Goal: Task Accomplishment & Management: Manage account settings

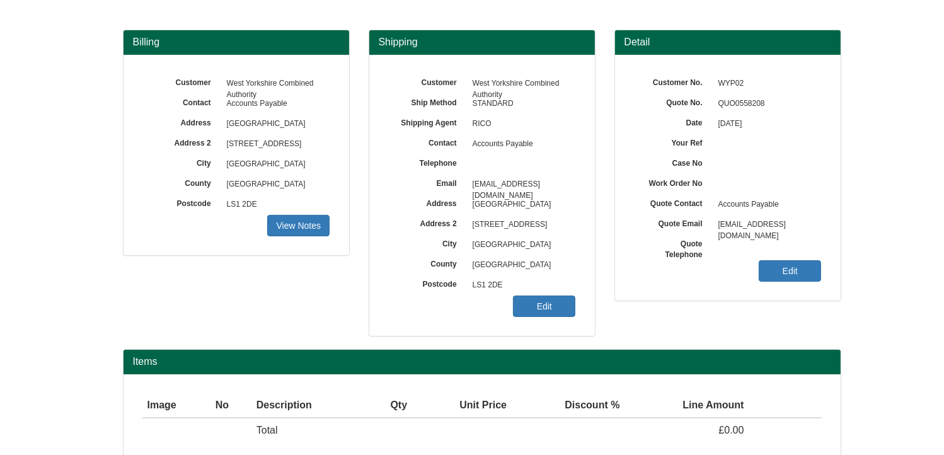
scroll to position [156, 0]
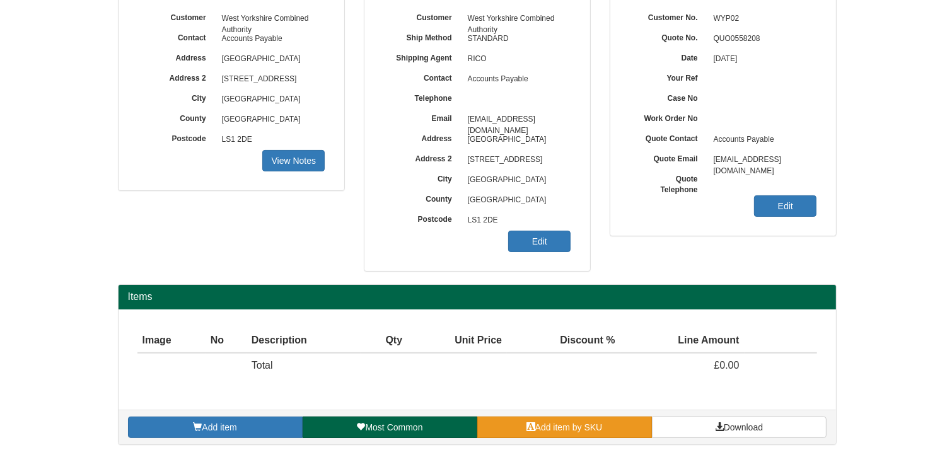
click at [633, 427] on link "Add item by SKU" at bounding box center [564, 427] width 175 height 21
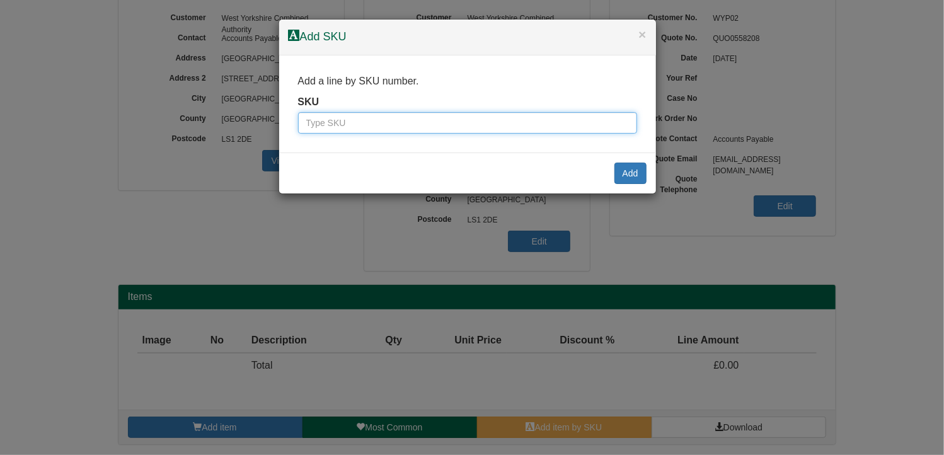
paste input "8844001"
type input "8844001"
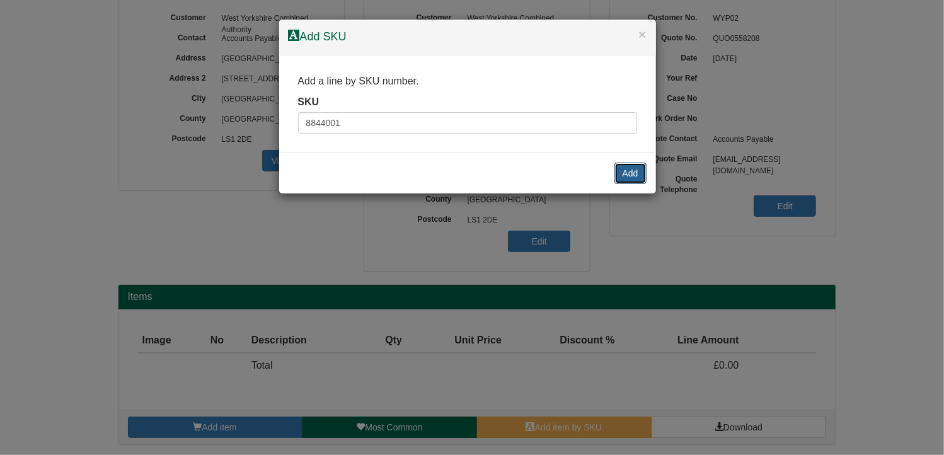
click at [628, 171] on button "Add" at bounding box center [630, 173] width 32 height 21
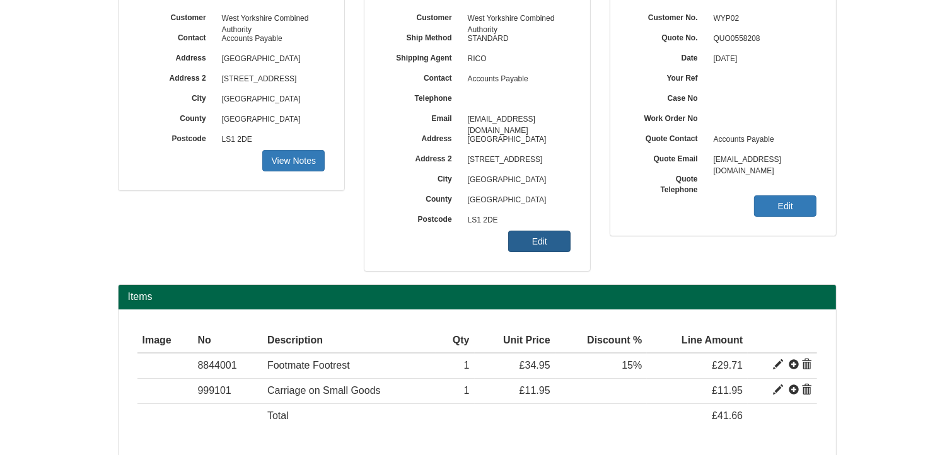
click at [534, 238] on link "Edit" at bounding box center [539, 241] width 62 height 21
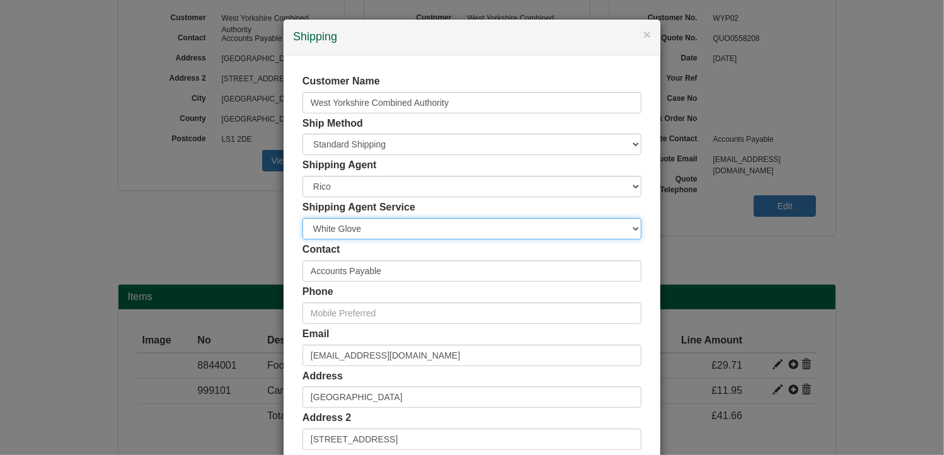
click at [386, 229] on select "Carrier White Glove" at bounding box center [472, 228] width 339 height 21
select select "CA-NEXTDAY"
click at [303, 218] on select "Carrier White Glove" at bounding box center [472, 228] width 339 height 21
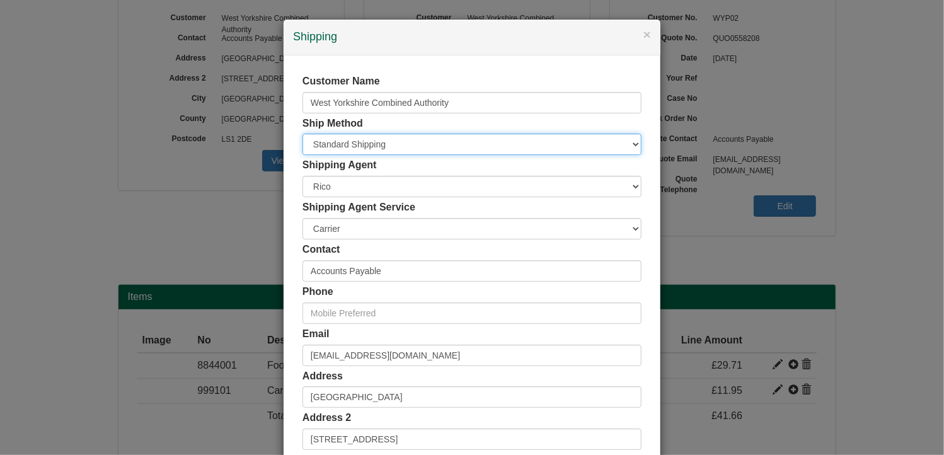
click at [355, 145] on select "Free of Charge £5 Flat Rate £7.50 Flat Rate £10 Flat Rate BESPOKE2 BESPOKE3 BES…" at bounding box center [472, 144] width 339 height 21
select select "FOC"
click at [303, 134] on select "Free of Charge £5 Flat Rate £7.50 Flat Rate £10 Flat Rate BESPOKE2 BESPOKE3 BES…" at bounding box center [472, 144] width 339 height 21
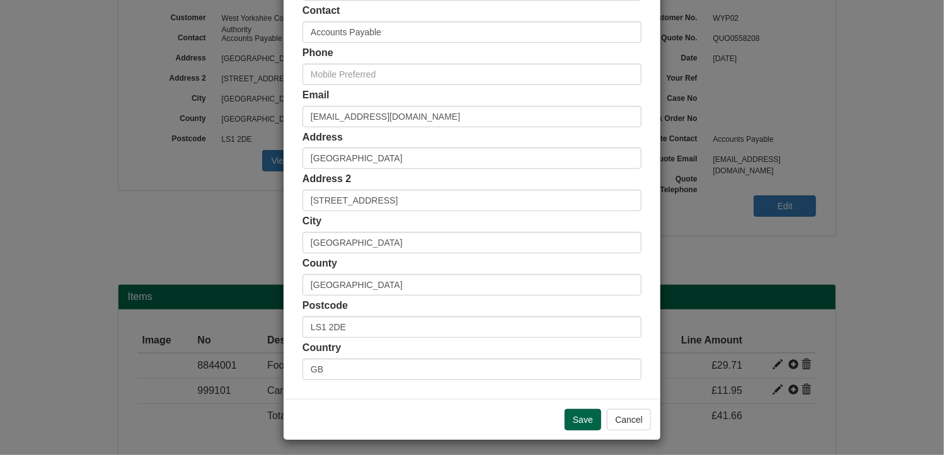
scroll to position [242, 0]
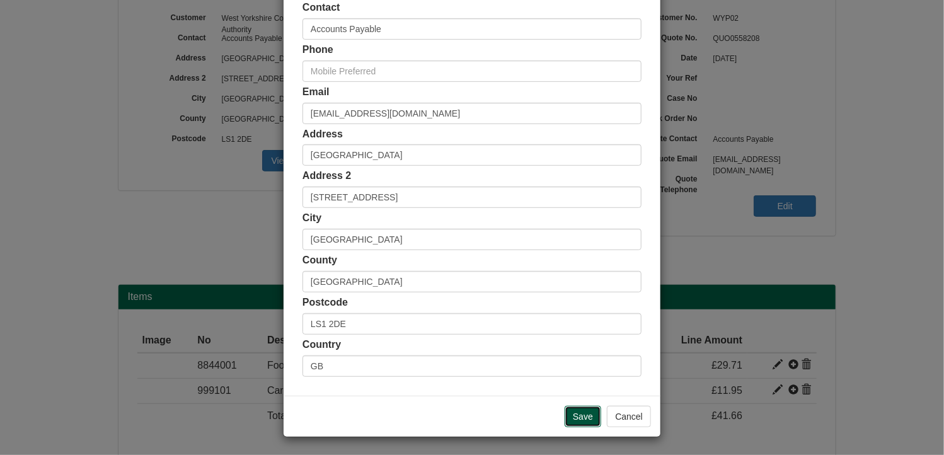
click at [572, 412] on input "Save" at bounding box center [583, 416] width 37 height 21
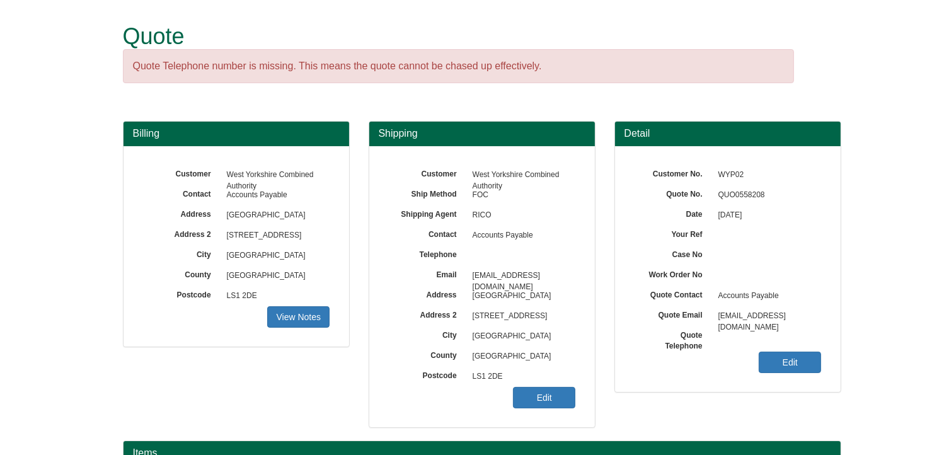
scroll to position [207, 0]
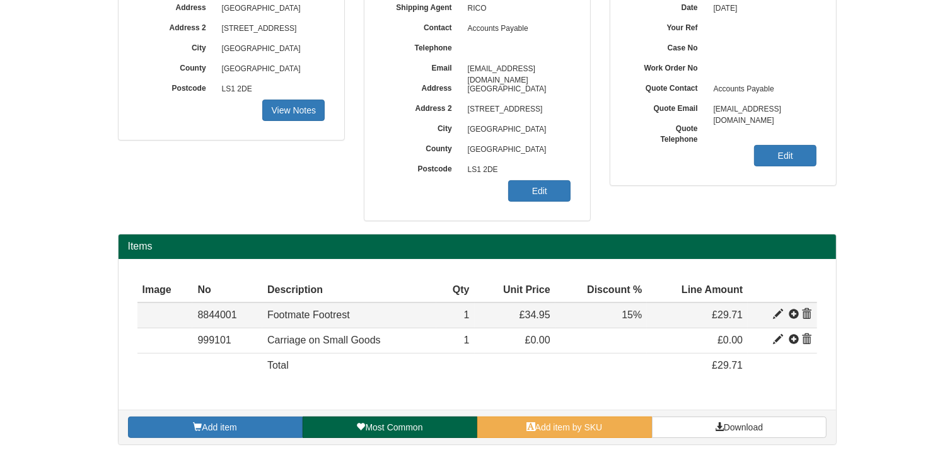
click at [780, 310] on span at bounding box center [778, 314] width 10 height 10
type input "Footmate Footrest"
type input "20.25"
type input "34.95"
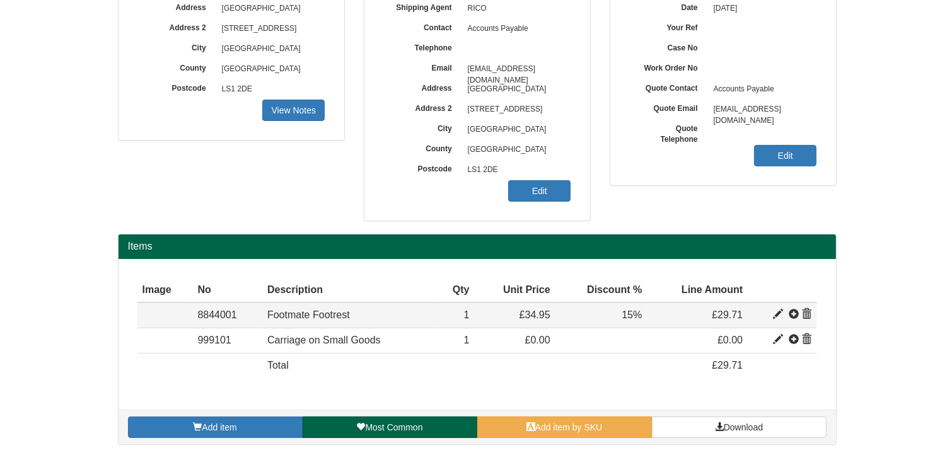
type input "1"
type input "15.00"
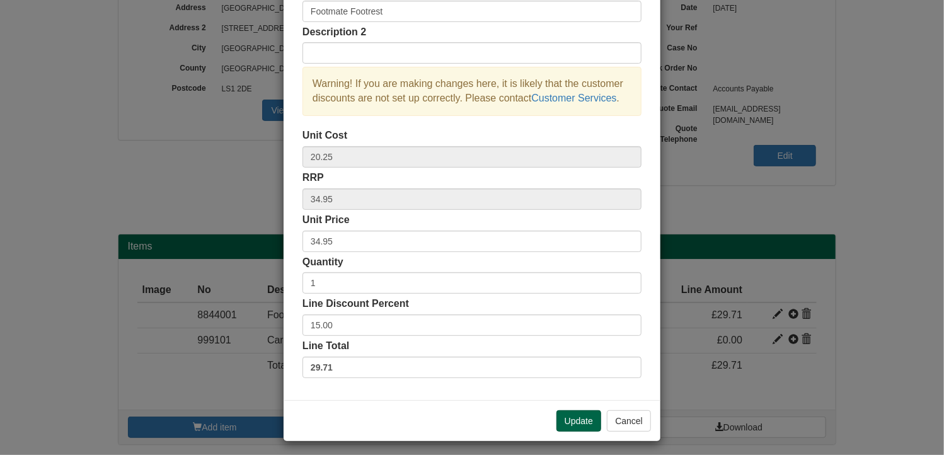
scroll to position [96, 0]
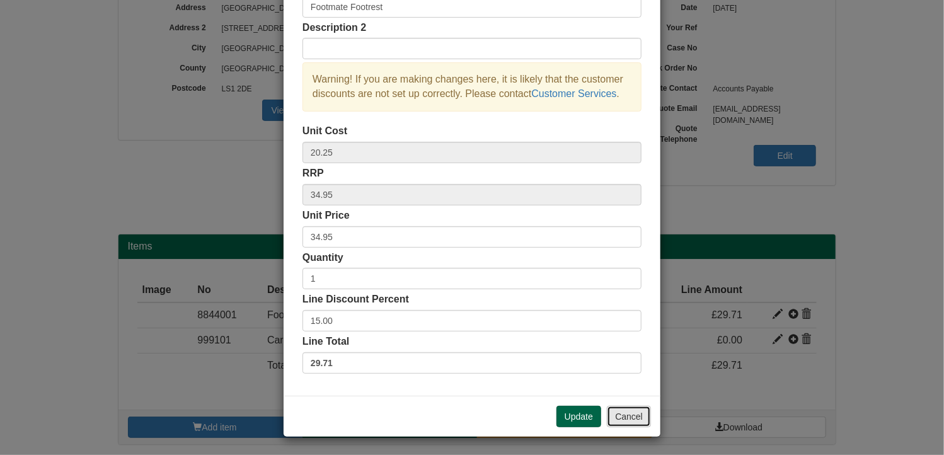
click at [624, 414] on button "Cancel" at bounding box center [629, 416] width 44 height 21
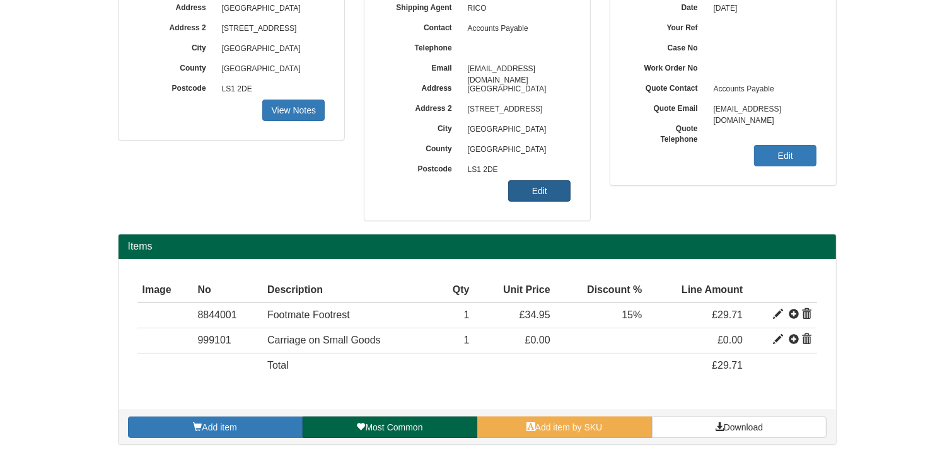
click at [562, 193] on link "Edit" at bounding box center [539, 190] width 62 height 21
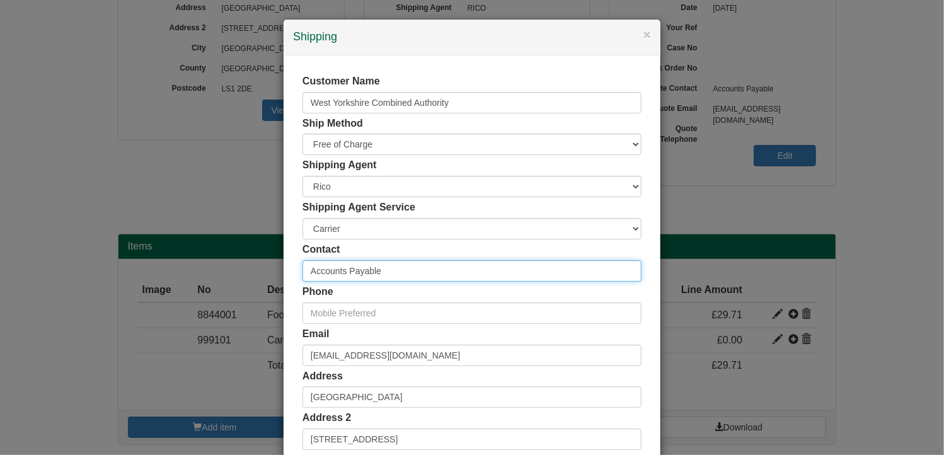
drag, startPoint x: 376, startPoint y: 272, endPoint x: 262, endPoint y: 263, distance: 114.4
click at [262, 263] on div "× Shipping Customer Name West Yorkshire Combined Authority Ship Method Free of …" at bounding box center [472, 227] width 944 height 455
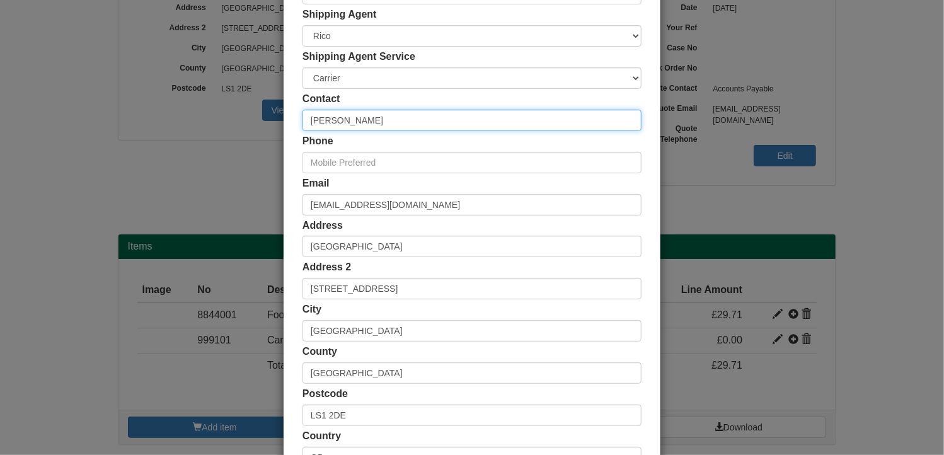
scroll to position [242, 0]
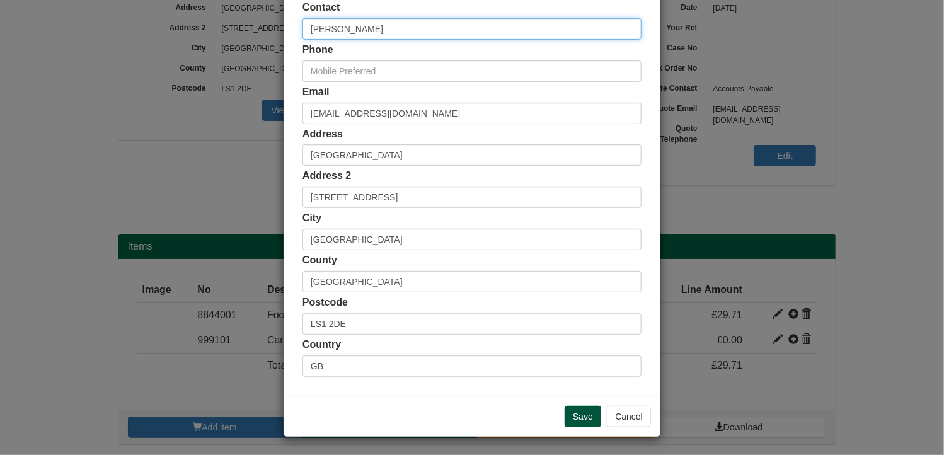
type input "Alexa Hafferty"
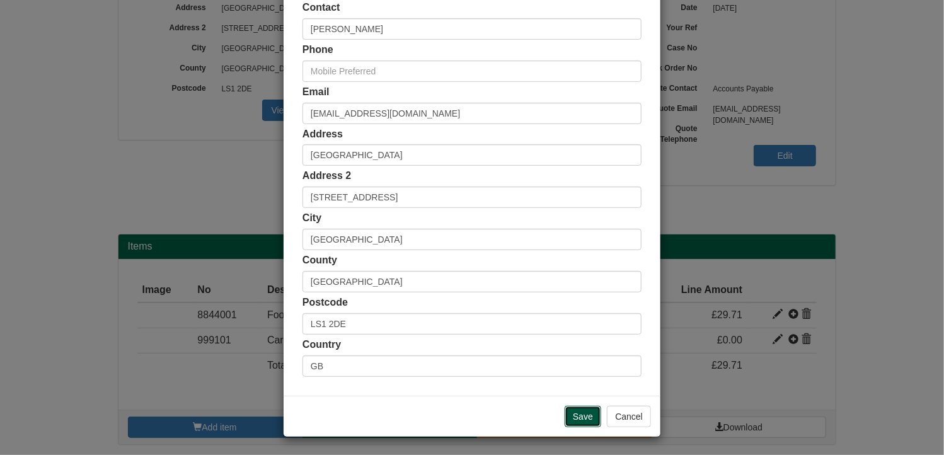
click at [577, 416] on input "Save" at bounding box center [583, 416] width 37 height 21
click at [579, 410] on input "Save" at bounding box center [583, 416] width 37 height 21
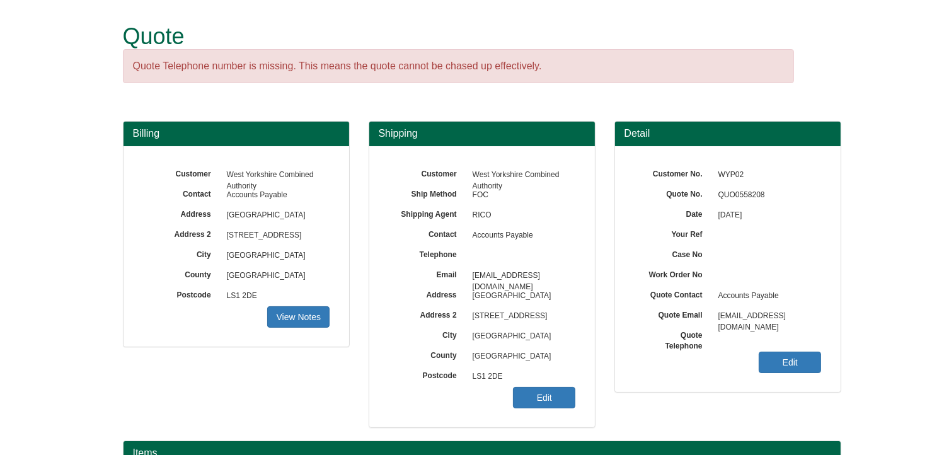
scroll to position [202, 0]
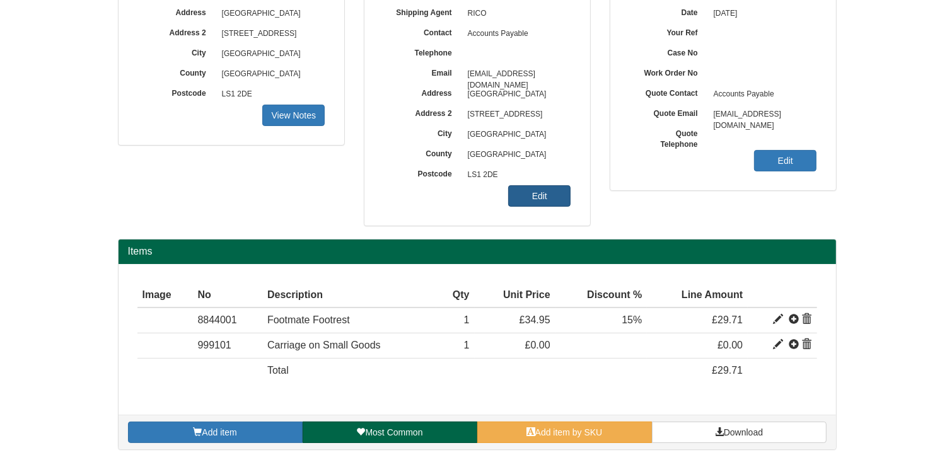
click at [538, 195] on link "Edit" at bounding box center [539, 195] width 62 height 21
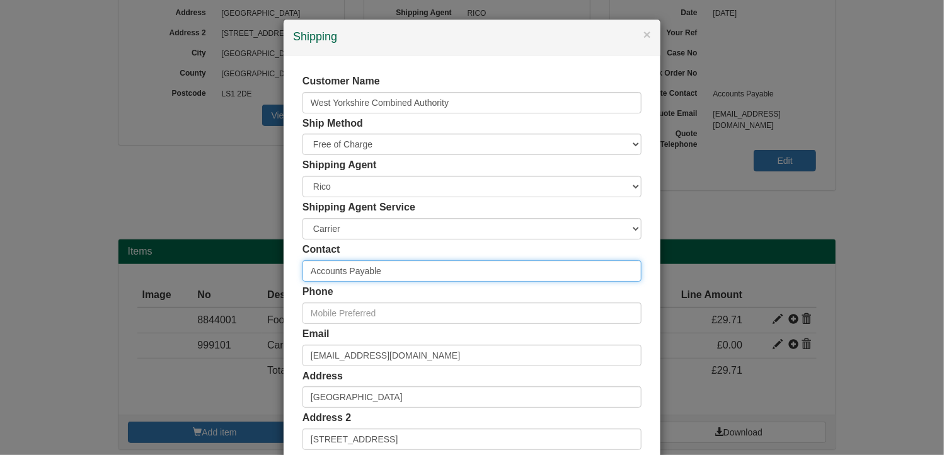
click at [243, 258] on div "× Shipping Customer Name West Yorkshire Combined Authority Ship Method Free of …" at bounding box center [472, 227] width 944 height 455
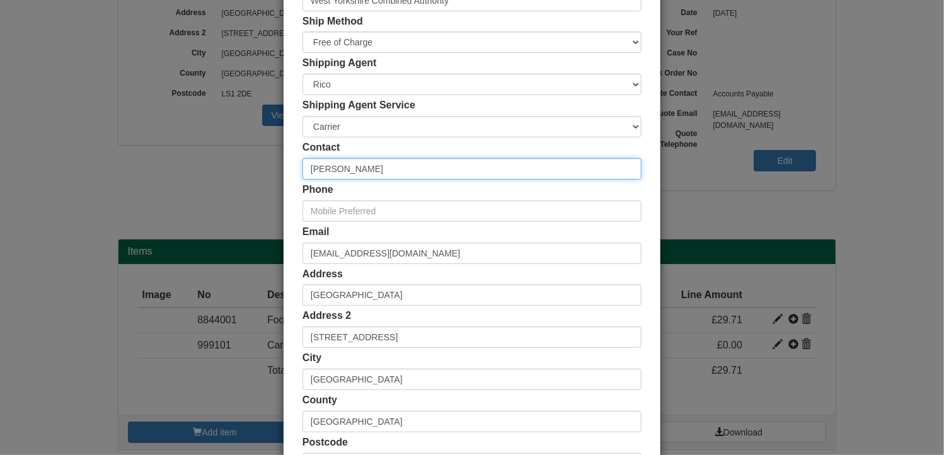
scroll to position [242, 0]
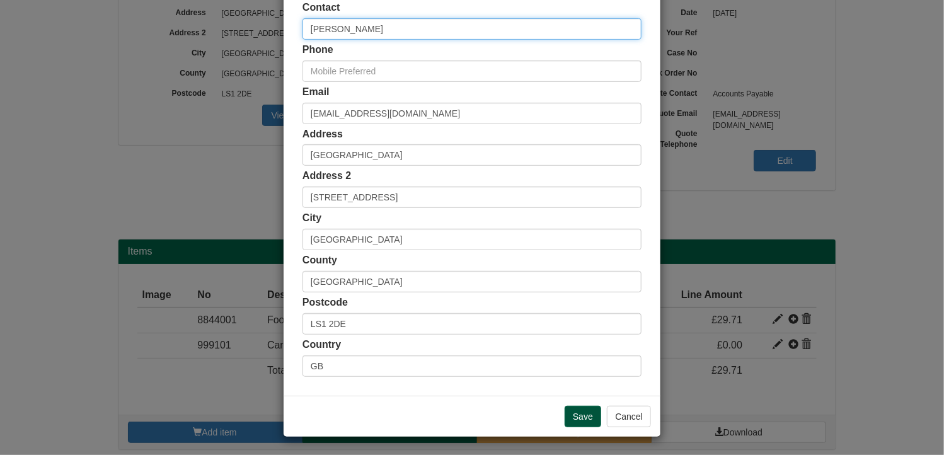
type input "Alexa Hafferty"
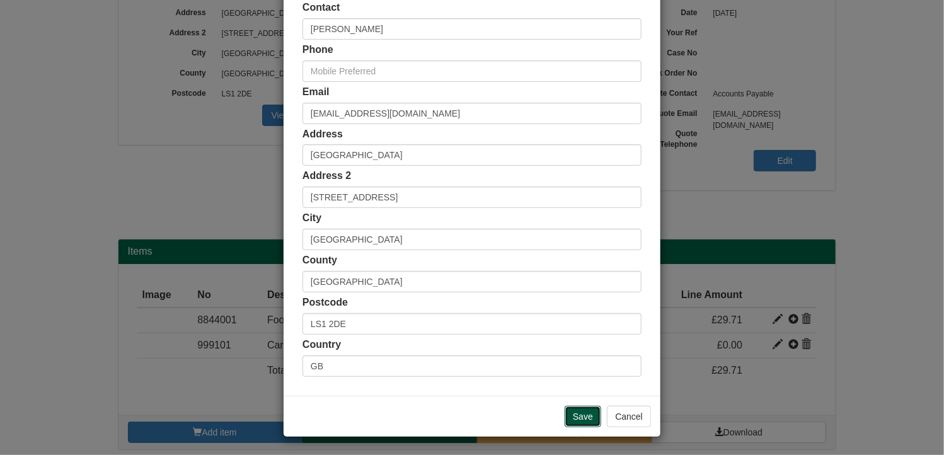
click at [577, 410] on input "Save" at bounding box center [583, 416] width 37 height 21
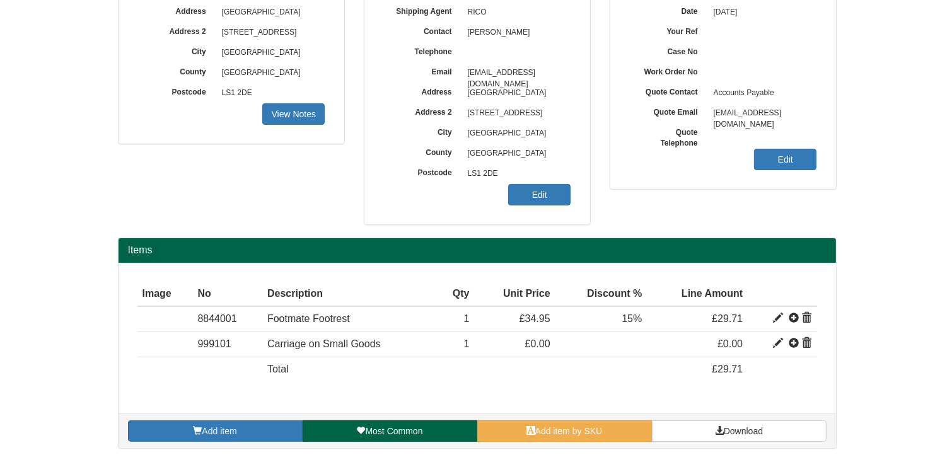
scroll to position [207, 0]
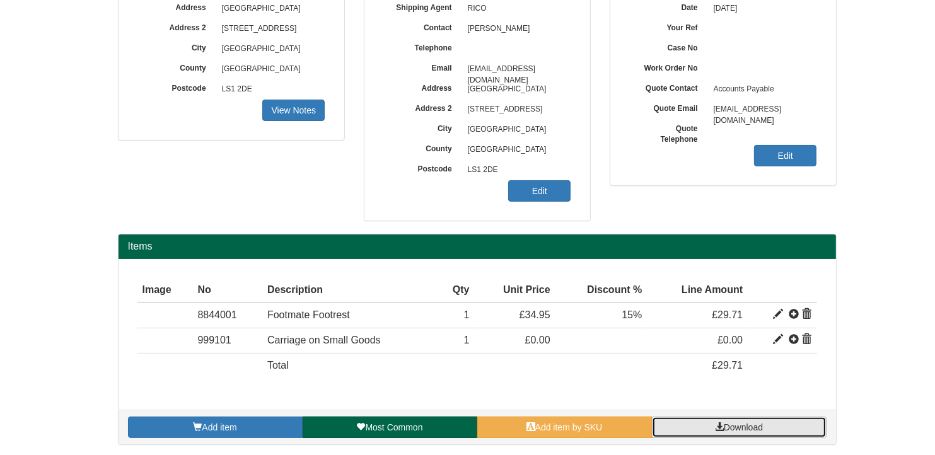
click at [741, 427] on span "Download" at bounding box center [743, 427] width 39 height 10
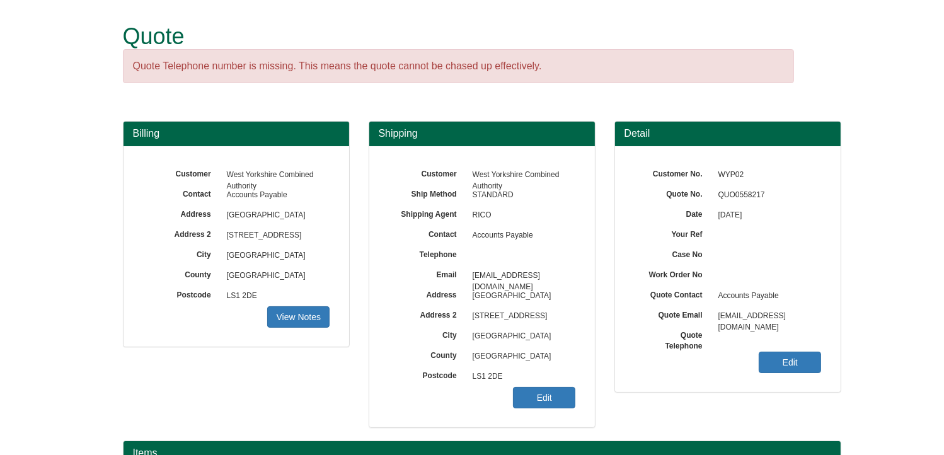
scroll to position [156, 0]
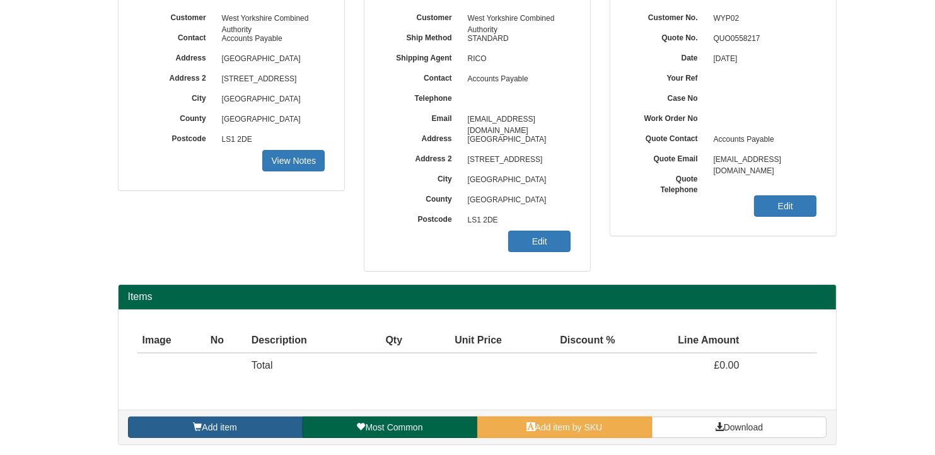
click at [250, 422] on link "Add item" at bounding box center [215, 427] width 175 height 21
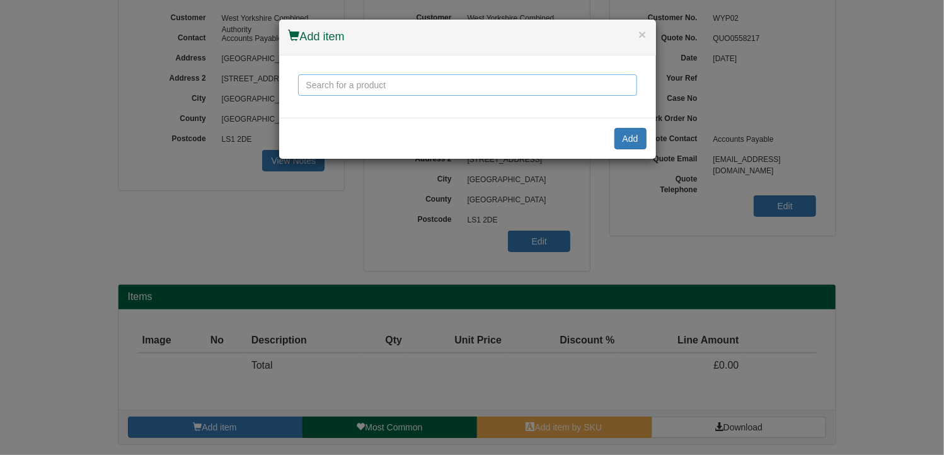
click at [339, 81] on input "text" at bounding box center [467, 84] width 339 height 21
click at [345, 86] on input "text" at bounding box center [467, 84] width 339 height 21
click at [640, 33] on button "×" at bounding box center [642, 34] width 8 height 13
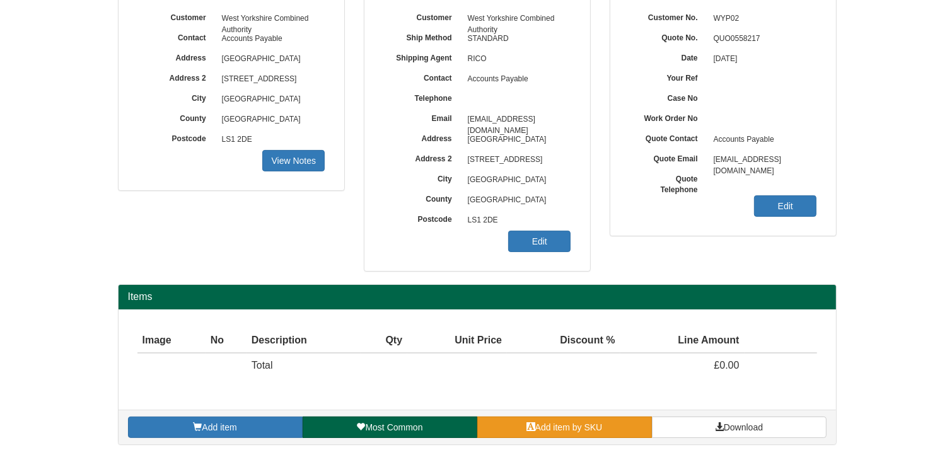
click at [582, 422] on span "Add item by SKU" at bounding box center [568, 427] width 67 height 10
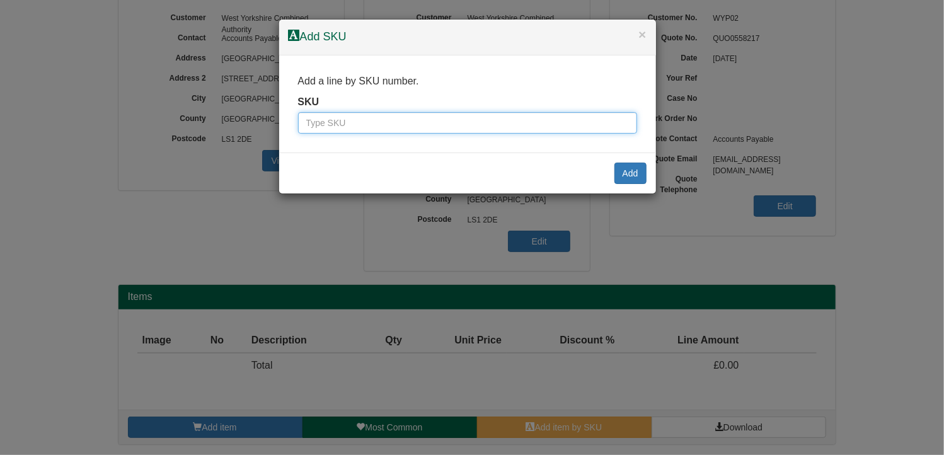
paste input "9810006BLA"
type input "9810006BLA"
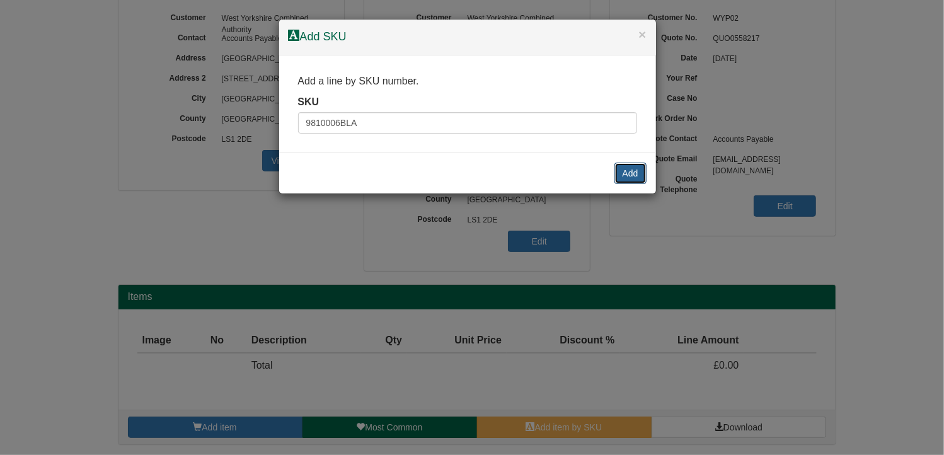
click at [630, 173] on button "Add" at bounding box center [630, 173] width 32 height 21
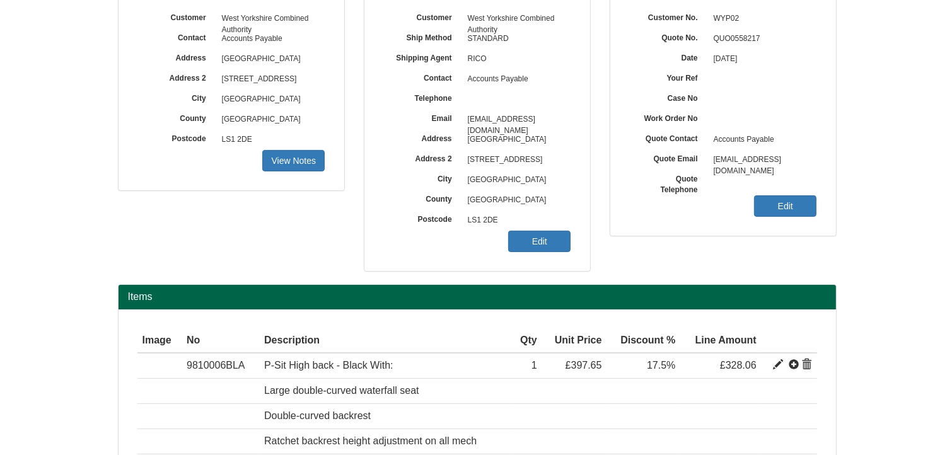
click at [865, 394] on form "Quote Quote Telephone number is missing. This means the quote cannot be chased …" at bounding box center [467, 289] width 935 height 891
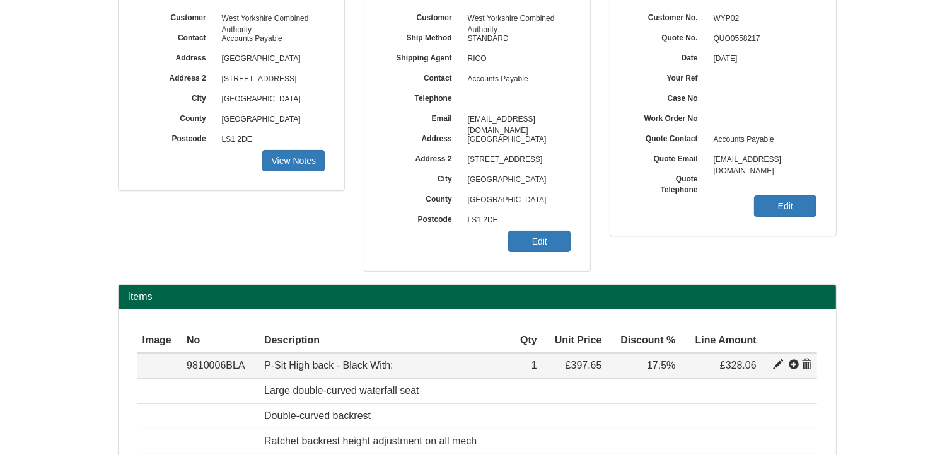
click at [776, 361] on span at bounding box center [778, 365] width 10 height 10
type input "P-Sit High back - Black With:"
type input "Bondai FR Black 8033"
type input "145.55"
type input "397.65"
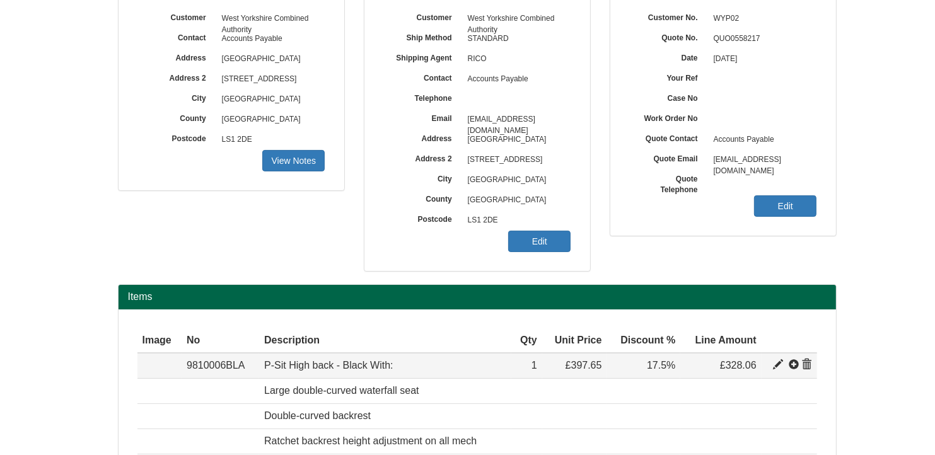
type input "397.65"
type input "1"
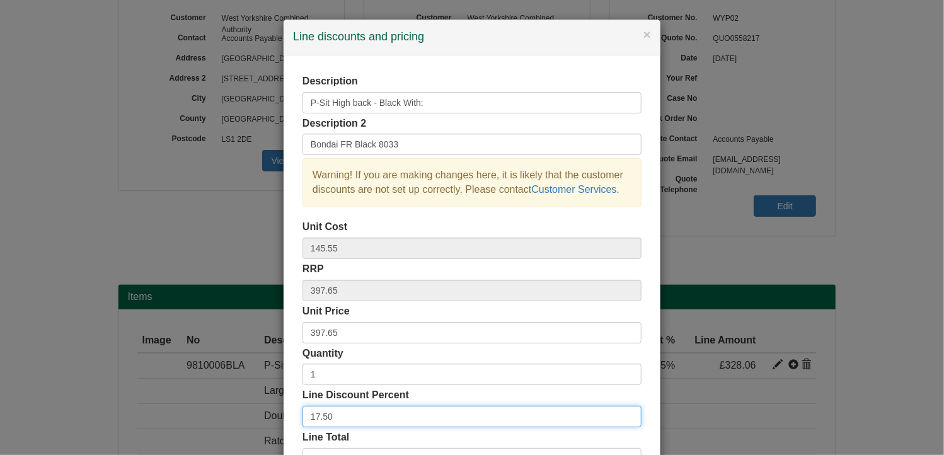
drag, startPoint x: 330, startPoint y: 413, endPoint x: 274, endPoint y: 409, distance: 55.6
click at [274, 410] on div "× Line discounts and pricing Description P-Sit High back - Black With: Descript…" at bounding box center [472, 227] width 944 height 455
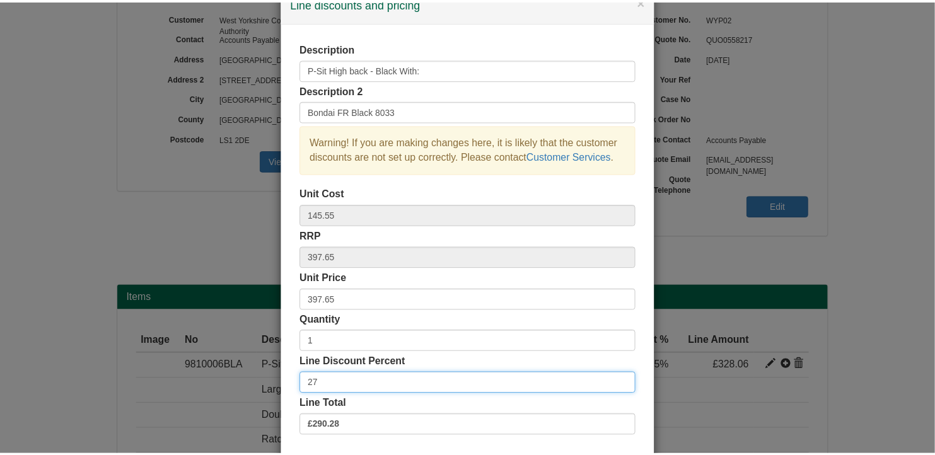
scroll to position [96, 0]
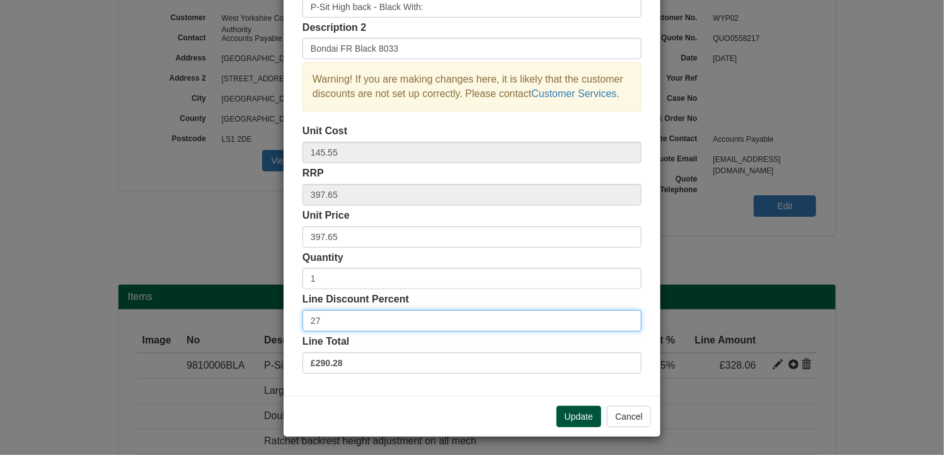
type input "27"
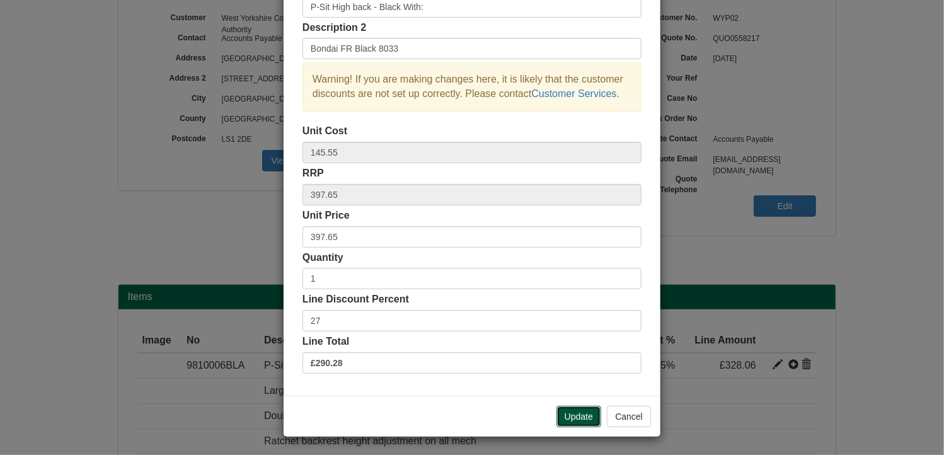
click at [577, 417] on button "Update" at bounding box center [578, 416] width 45 height 21
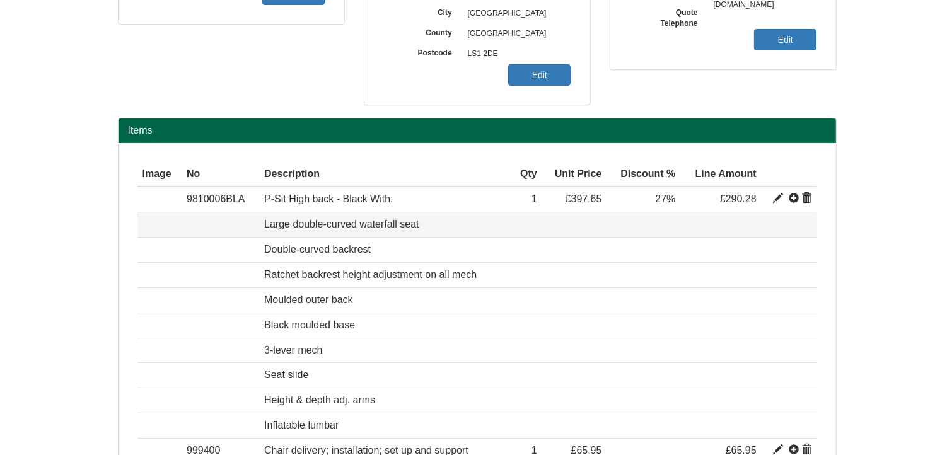
scroll to position [431, 0]
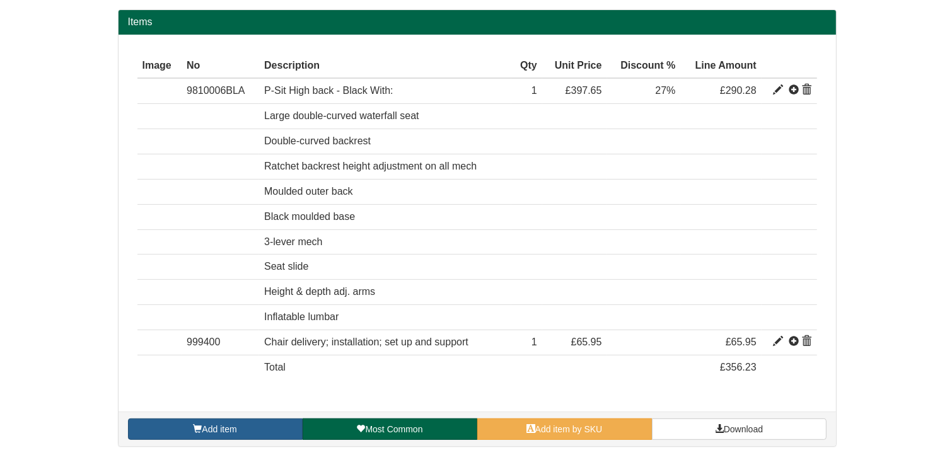
click at [241, 420] on link "Add item" at bounding box center [215, 428] width 175 height 21
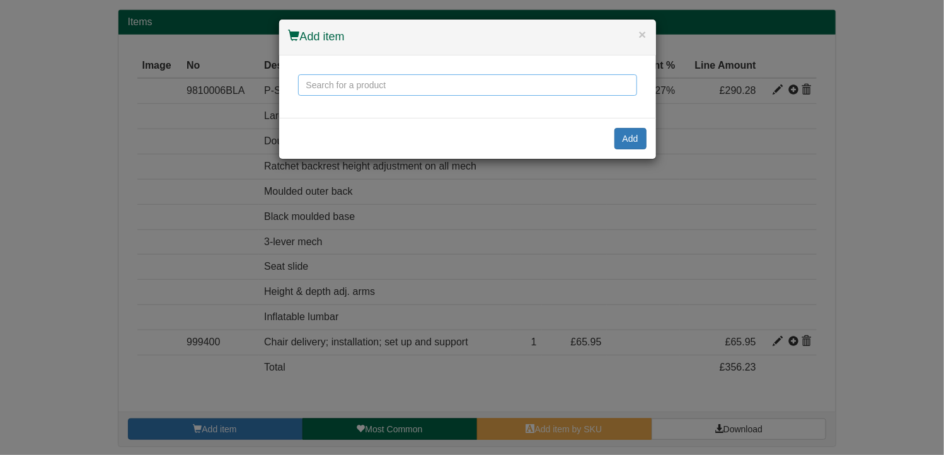
click at [315, 81] on input "text" at bounding box center [467, 84] width 339 height 21
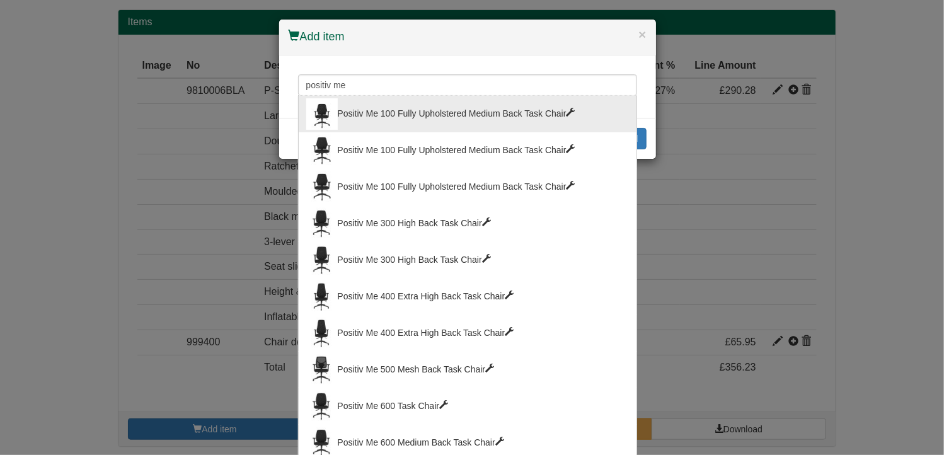
click at [406, 118] on div "Positiv Me 100 Fully Upholstered Medium Back Task Chair" at bounding box center [467, 114] width 323 height 32
type input "Positiv Me 100 Fully Upholstered Medium Back Task Chair"
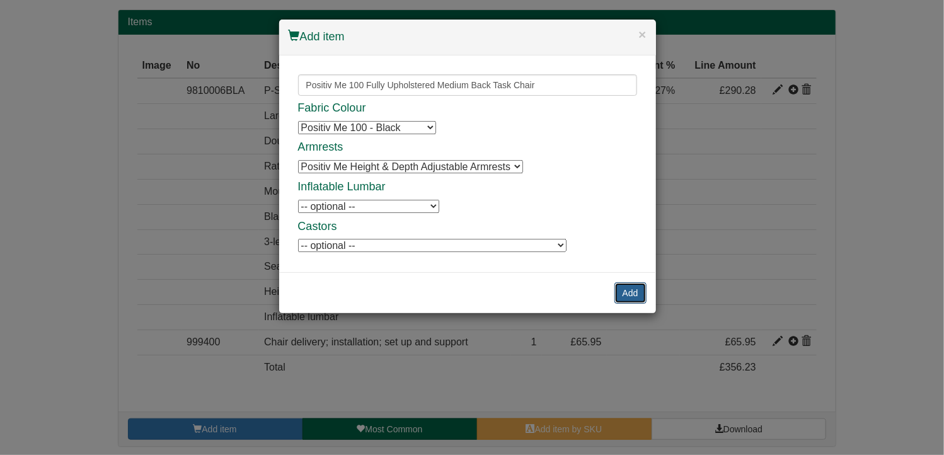
click at [623, 296] on button "Add" at bounding box center [630, 292] width 32 height 21
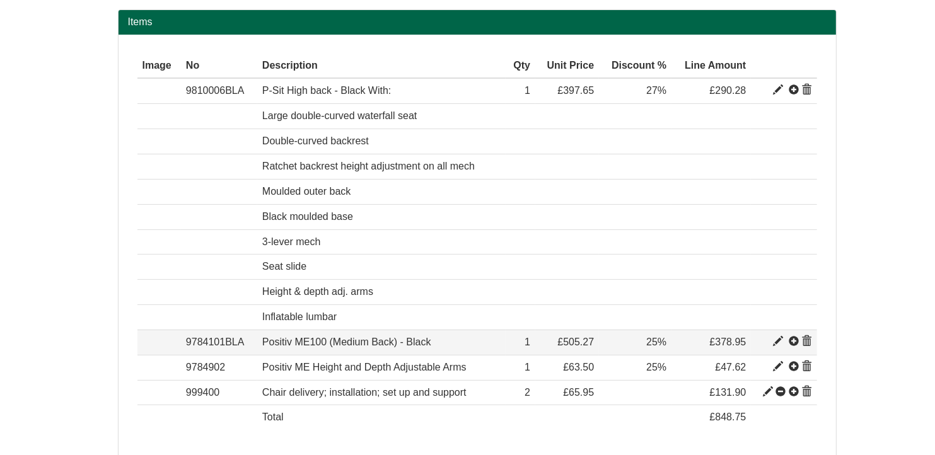
click at [805, 341] on span at bounding box center [807, 342] width 10 height 10
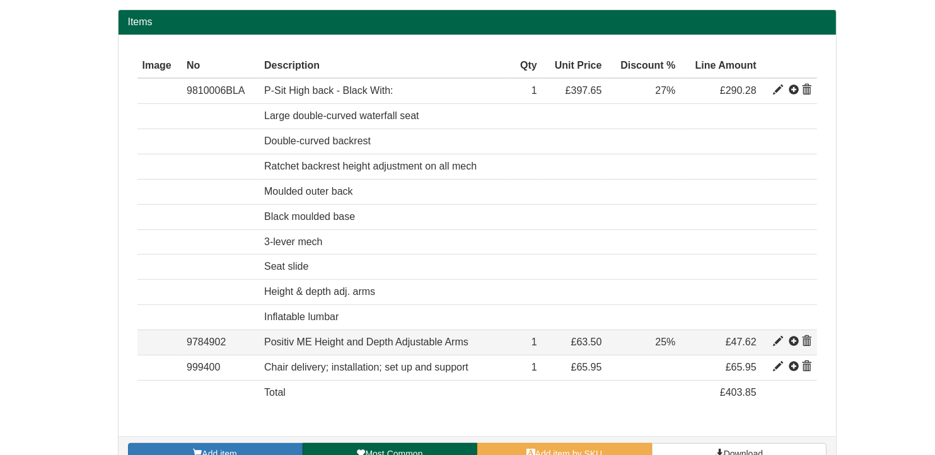
click at [807, 338] on span at bounding box center [807, 342] width 10 height 10
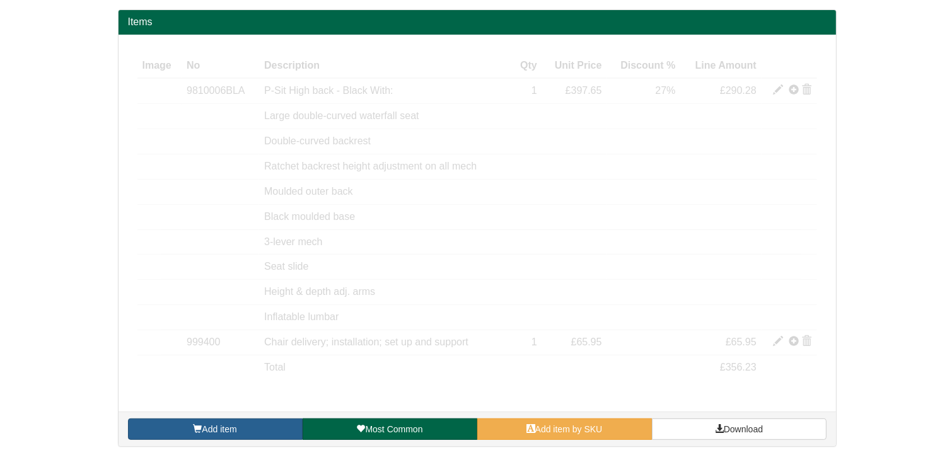
click at [260, 447] on div "Items Image Type No Description Qty Unit Price Discount % Line Amount Item 9810…" at bounding box center [476, 234] width 737 height 450
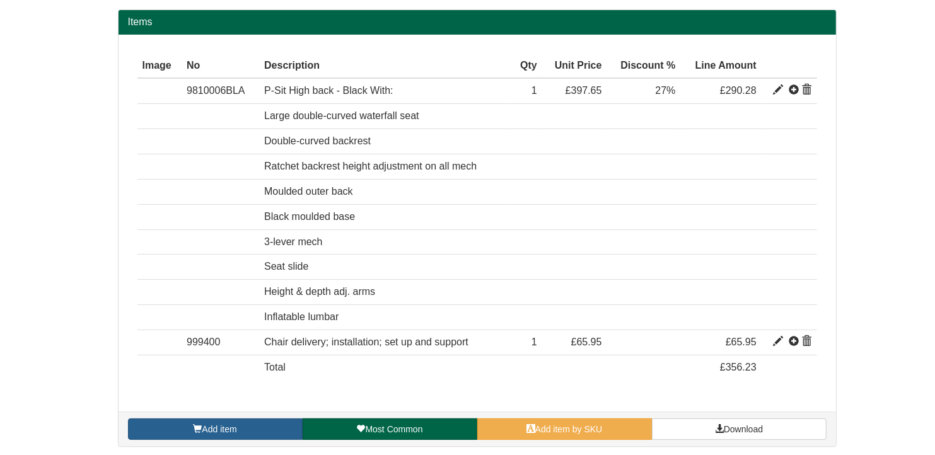
click at [265, 419] on link "Add item" at bounding box center [215, 428] width 175 height 21
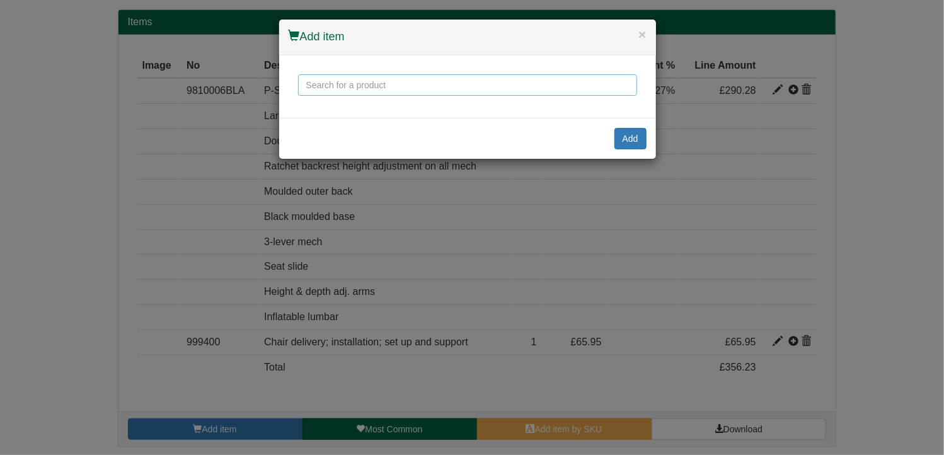
click at [367, 88] on input "text" at bounding box center [467, 84] width 339 height 21
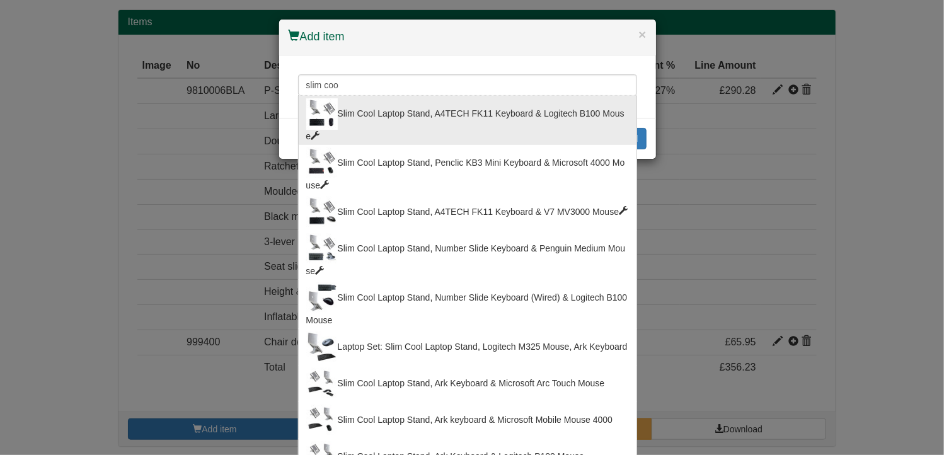
click at [378, 117] on div "Slim Cool Laptop Stand, A4TECH FK11 Keyboard & Logitech B100 Mouse" at bounding box center [467, 120] width 323 height 44
type input "Slim Cool Laptop Stand, A4TECH FK11 Keyboard & Logitech B100 Mouse"
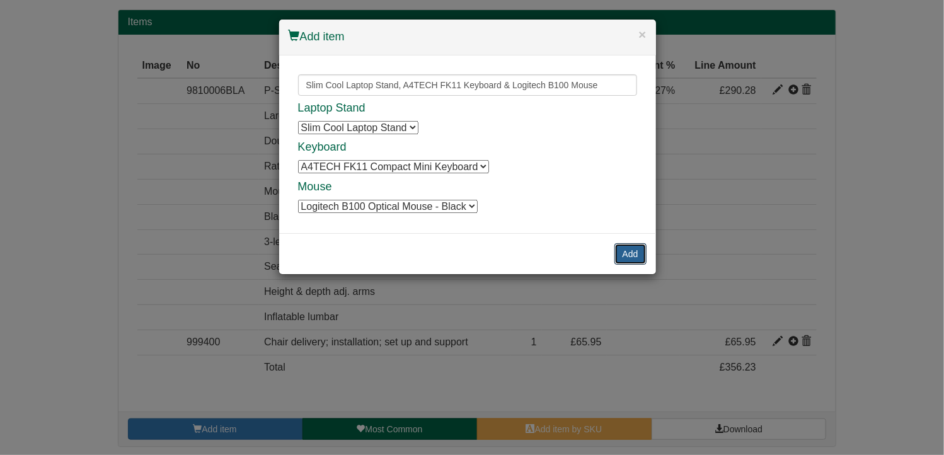
click at [627, 257] on button "Add" at bounding box center [630, 253] width 32 height 21
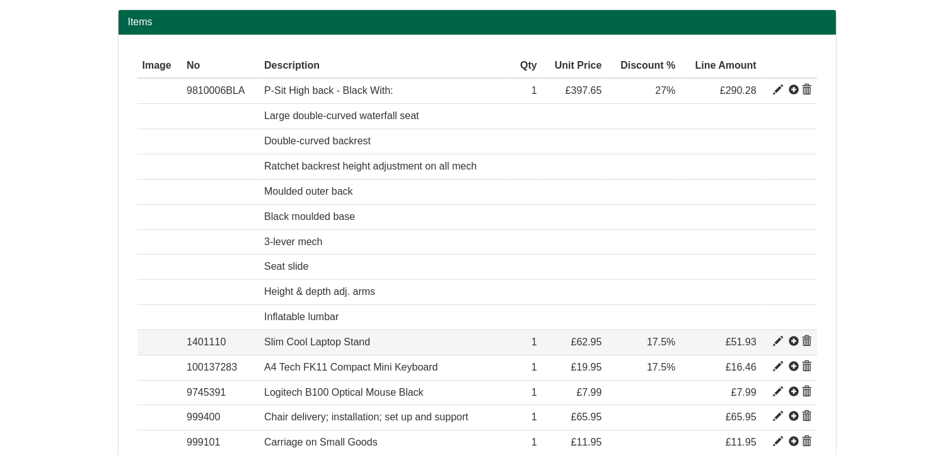
click at [809, 337] on span at bounding box center [807, 342] width 10 height 10
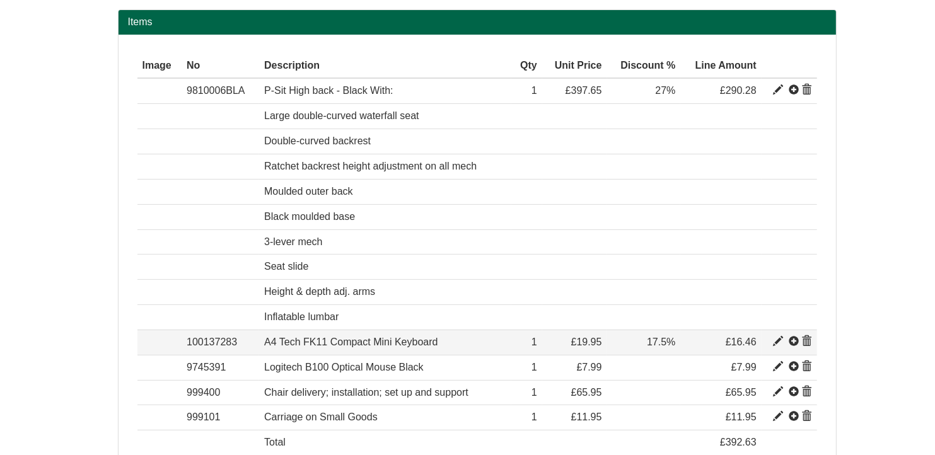
click at [808, 337] on span at bounding box center [807, 342] width 10 height 10
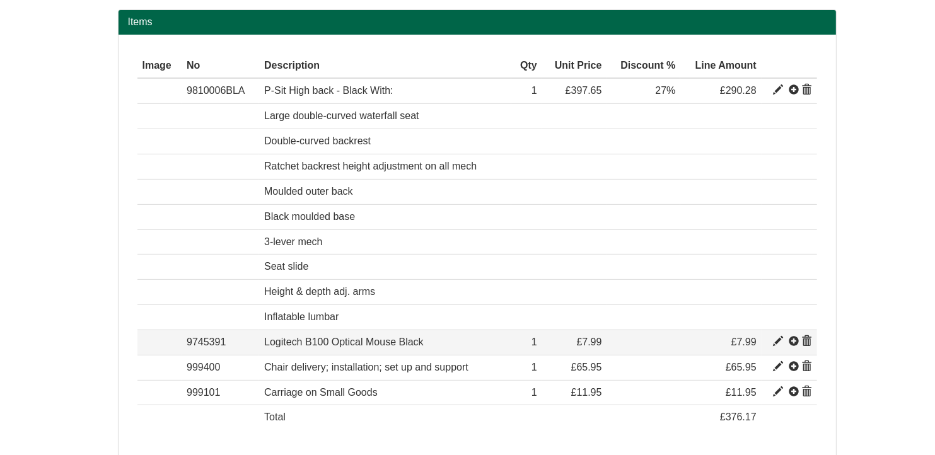
click at [807, 339] on span at bounding box center [807, 342] width 10 height 10
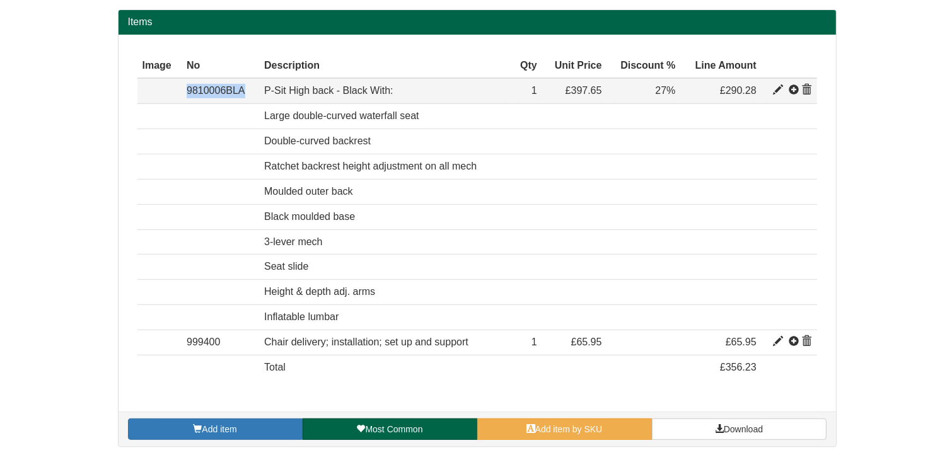
drag, startPoint x: 247, startPoint y: 89, endPoint x: 181, endPoint y: 84, distance: 66.4
click at [182, 84] on td "9810006BLA" at bounding box center [221, 90] width 78 height 25
copy td "9810006BLA"
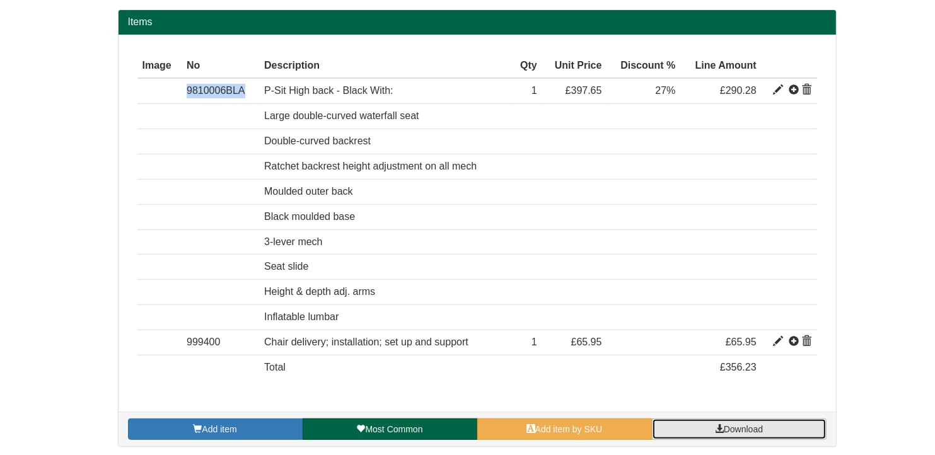
click at [761, 429] on span "Download" at bounding box center [743, 429] width 39 height 10
